Goal: Information Seeking & Learning: Find specific fact

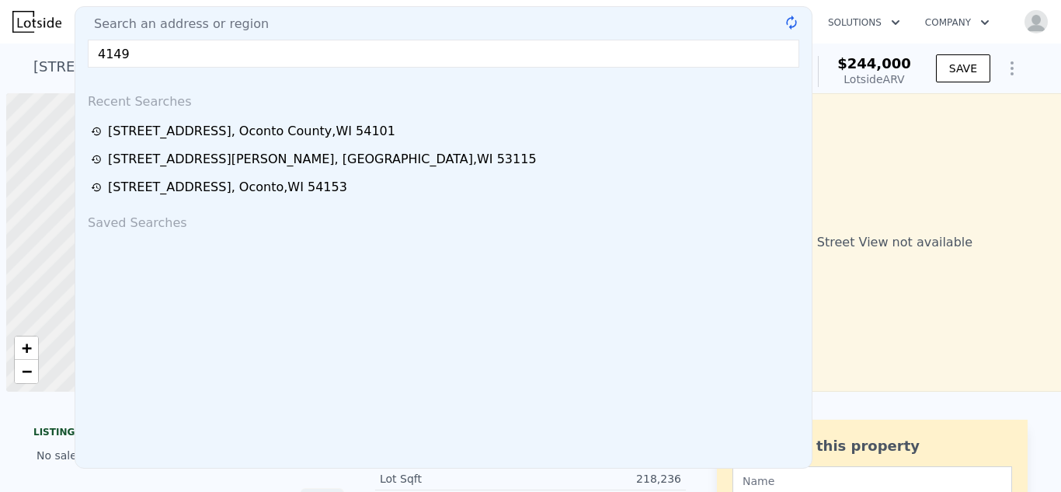
scroll to position [0, 6]
type input "4149 [PERSON_NAME]"
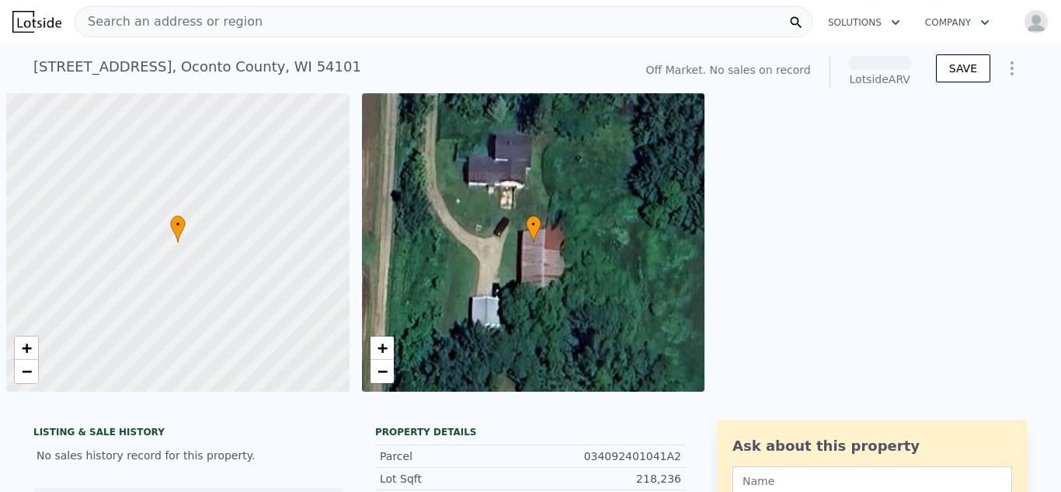
click at [182, 26] on span "Search an address or region" at bounding box center [168, 21] width 187 height 19
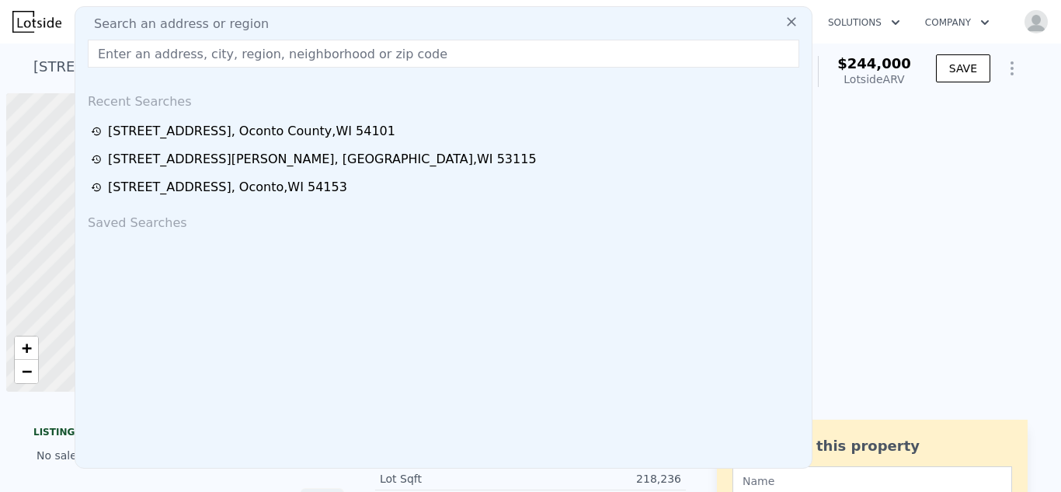
scroll to position [0, 6]
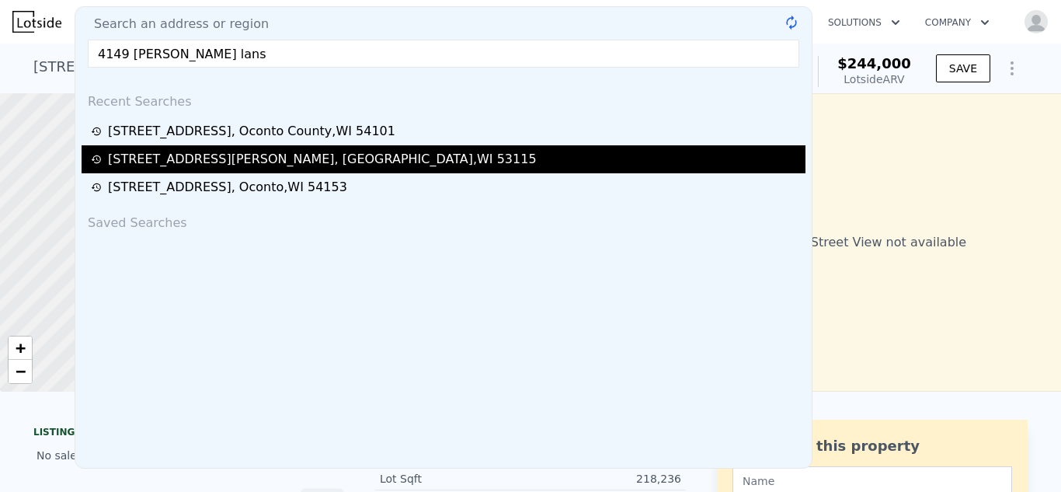
type input "4149 finch lans"
click at [172, 162] on div "[STREET_ADDRESS][PERSON_NAME]" at bounding box center [322, 159] width 429 height 19
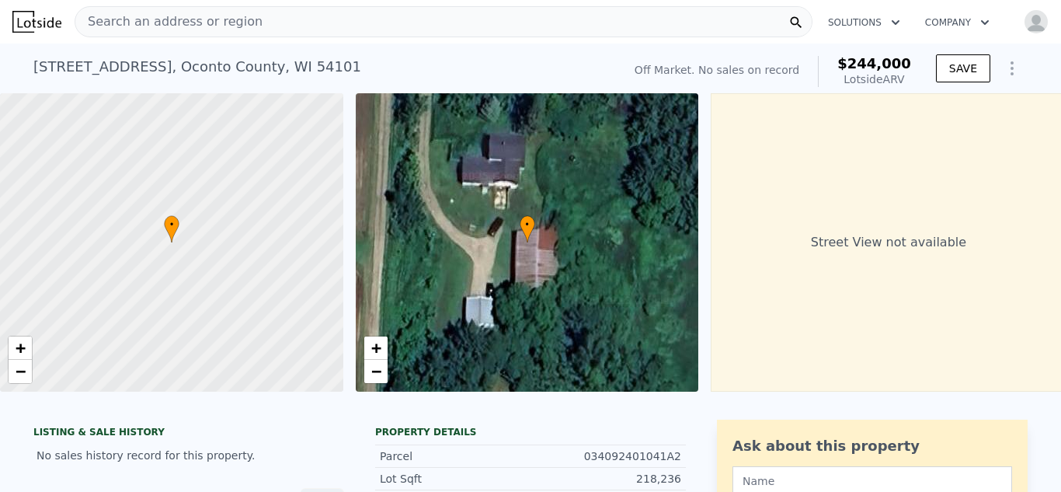
click at [192, 19] on span "Search an address or region" at bounding box center [168, 21] width 187 height 19
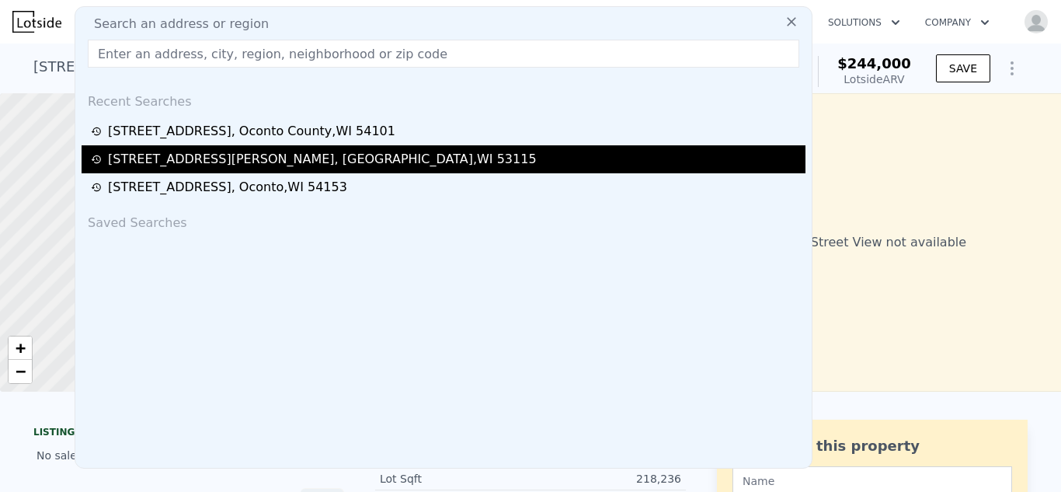
click at [169, 158] on div "[STREET_ADDRESS][PERSON_NAME]" at bounding box center [322, 159] width 429 height 19
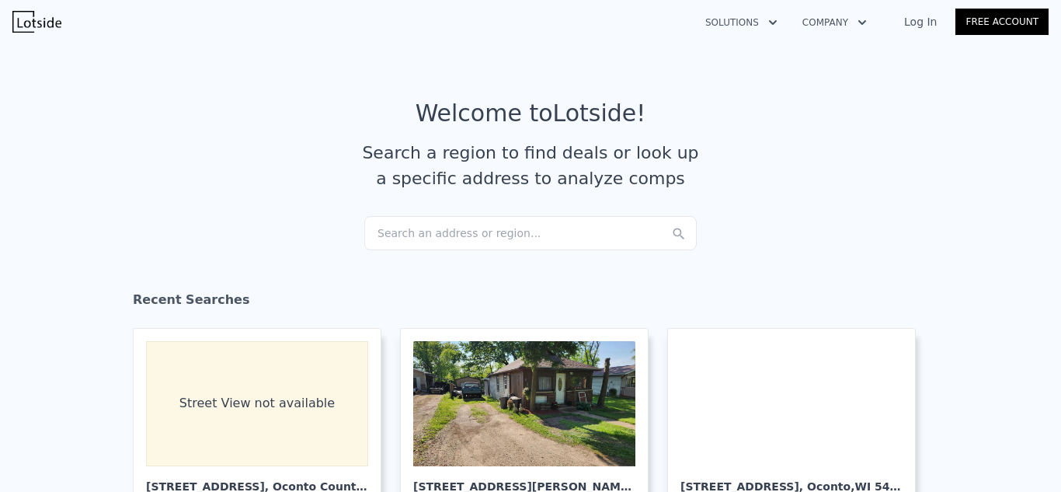
click at [917, 26] on link "Log In" at bounding box center [921, 22] width 70 height 16
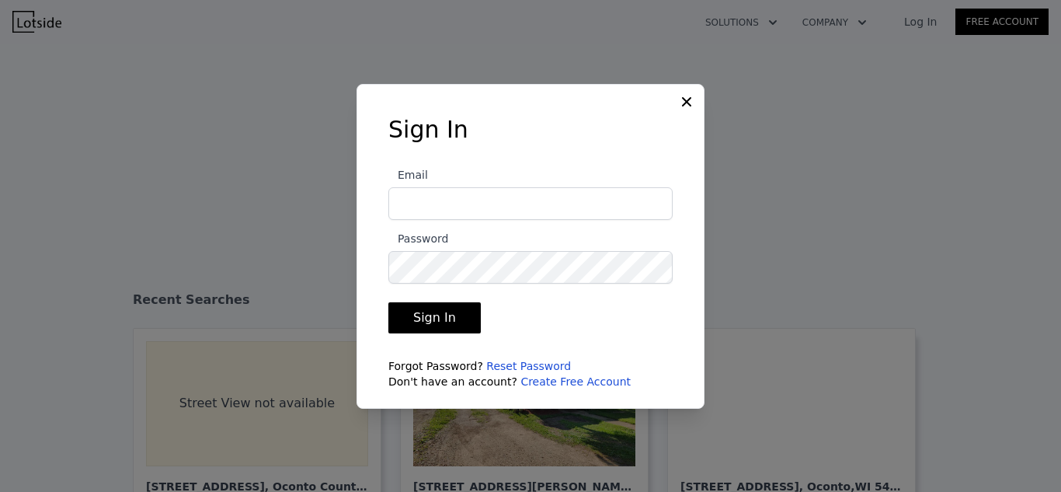
type input "titletowncashbuyers@yahoo.com"
click at [423, 317] on button "Sign In" at bounding box center [434, 317] width 92 height 31
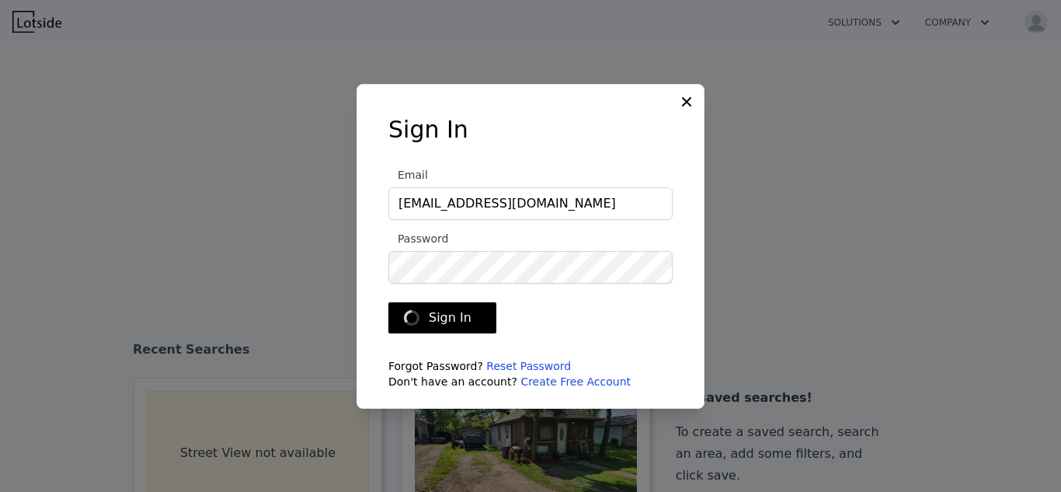
checkbox input "true"
click at [691, 100] on icon at bounding box center [687, 102] width 16 height 16
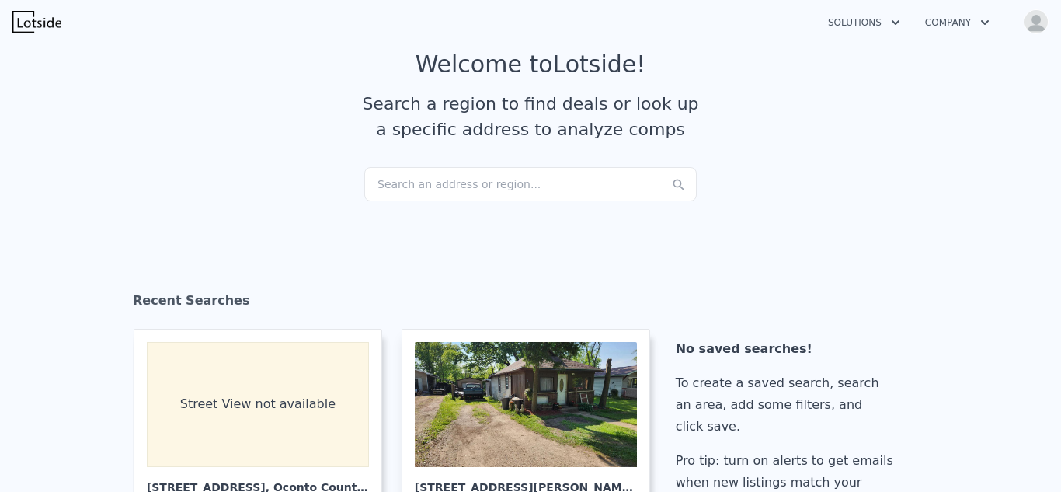
scroll to position [57, 0]
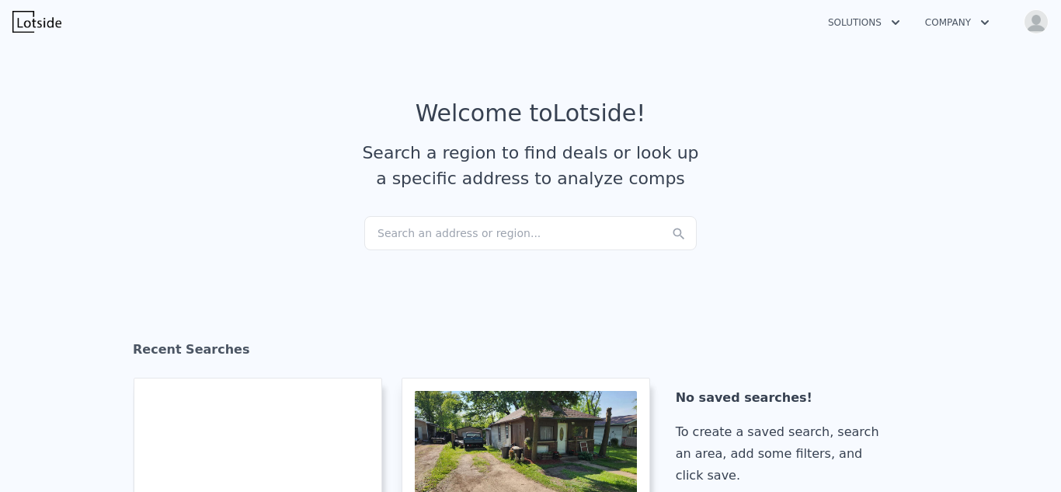
checkbox input "true"
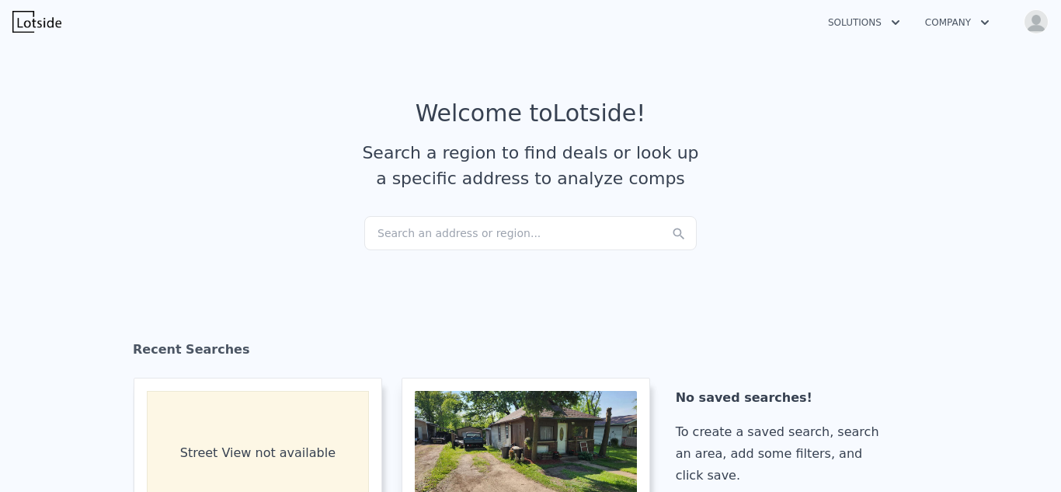
click at [1031, 19] on img "button" at bounding box center [1036, 21] width 25 height 25
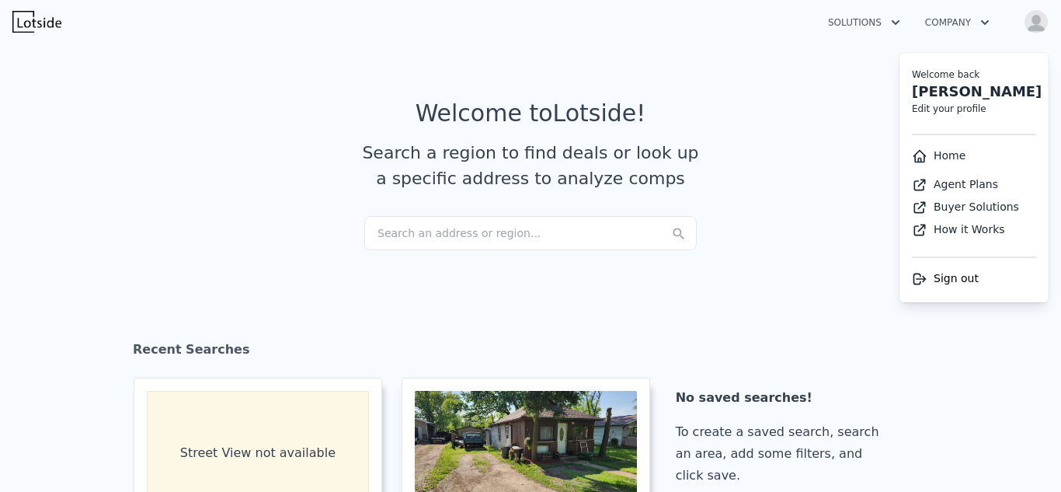
click at [775, 103] on article "Welcome to Lotside ! Search a region to find deals or look up a specific addres…" at bounding box center [530, 157] width 994 height 117
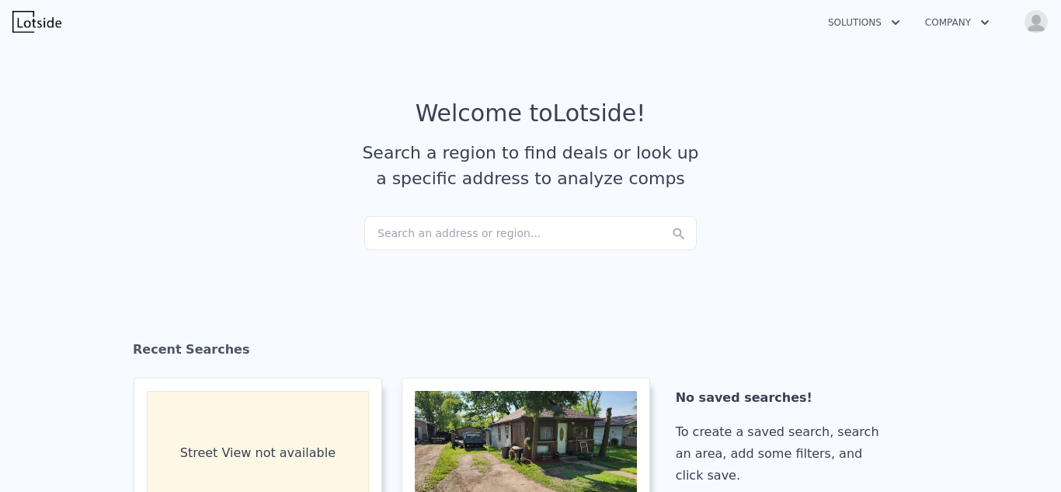
click at [516, 232] on div "Search an address or region..." at bounding box center [530, 233] width 332 height 34
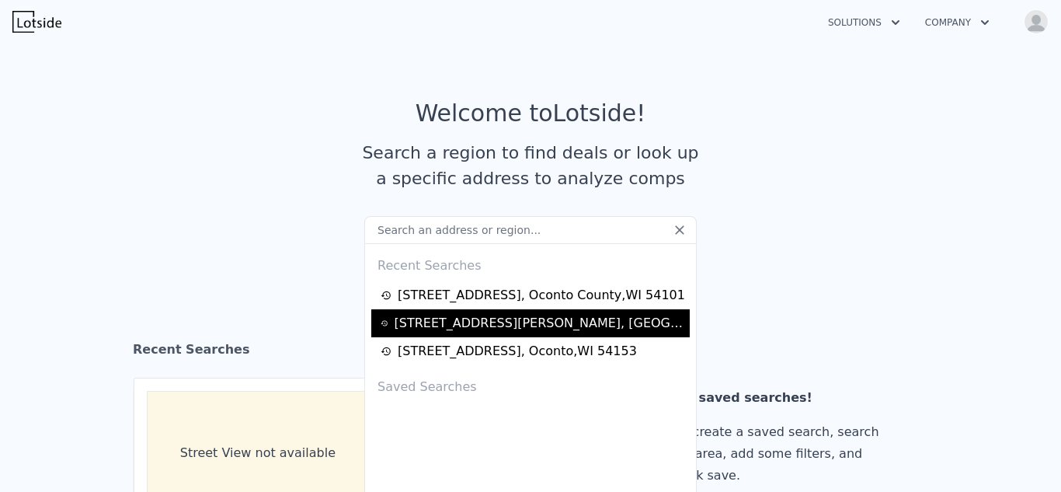
click at [473, 319] on div "[STREET_ADDRESS][PERSON_NAME]" at bounding box center [540, 323] width 291 height 19
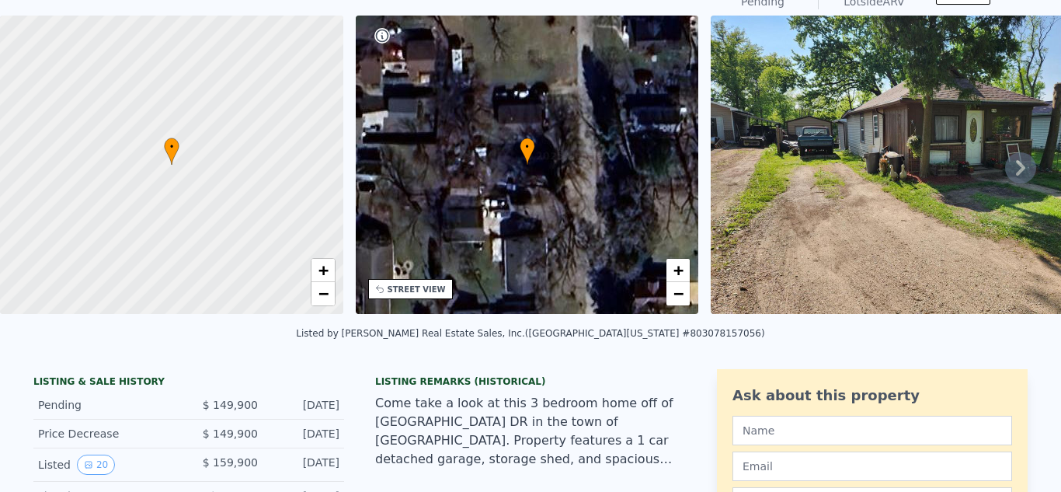
scroll to position [5, 0]
